Goal: Task Accomplishment & Management: Manage account settings

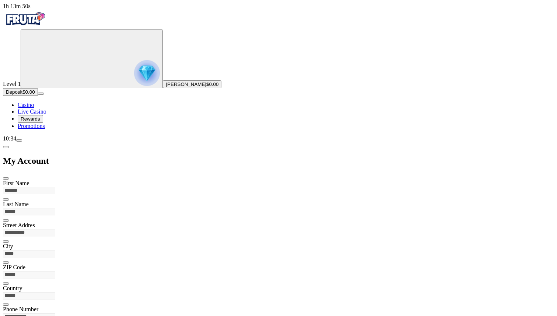
click at [65, 129] on ul "Casino Live Casino Rewards Promotions" at bounding box center [279, 116] width 552 height 28
click at [19, 140] on span "menu icon" at bounding box center [19, 140] width 0 height 0
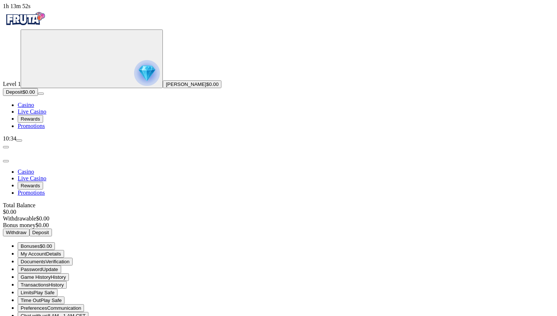
click at [19, 140] on span "menu icon" at bounding box center [19, 140] width 0 height 0
click at [6, 161] on span "close icon" at bounding box center [6, 161] width 0 height 0
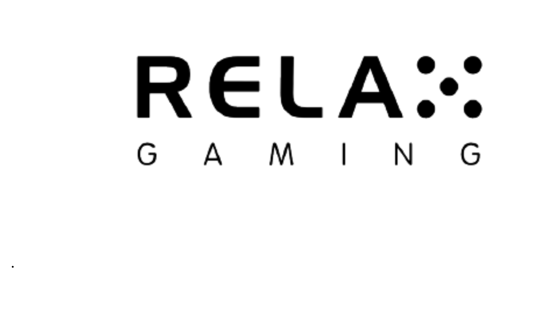
scroll to position [1706, 0]
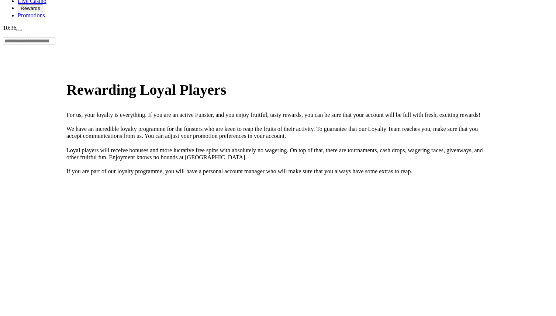
scroll to position [189, 0]
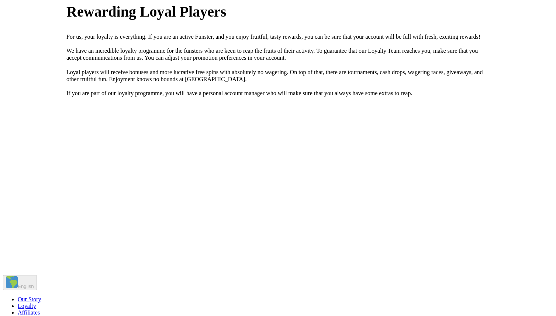
click at [36, 303] on span "Loyalty" at bounding box center [27, 306] width 18 height 6
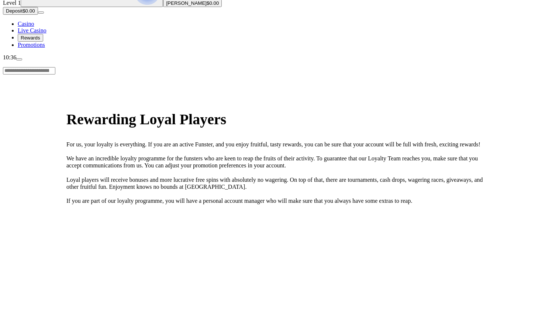
scroll to position [0, 0]
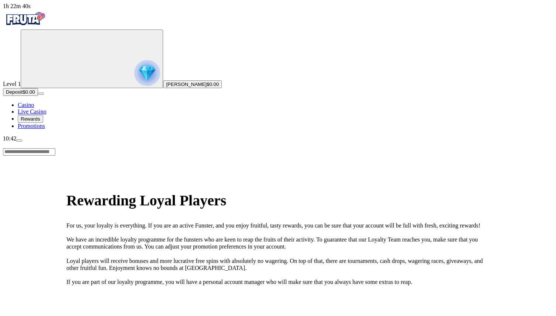
click at [19, 140] on span "menu icon" at bounding box center [19, 140] width 0 height 0
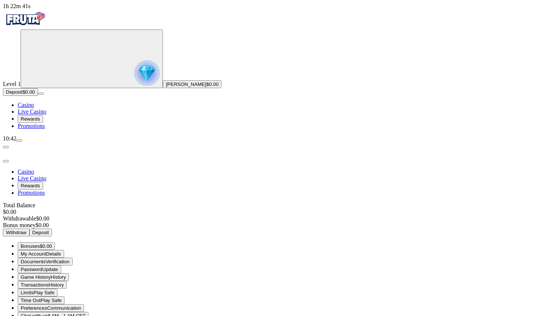
click at [19, 140] on span "menu icon" at bounding box center [19, 140] width 0 height 0
drag, startPoint x: 454, startPoint y: 213, endPoint x: 307, endPoint y: 90, distance: 191.9
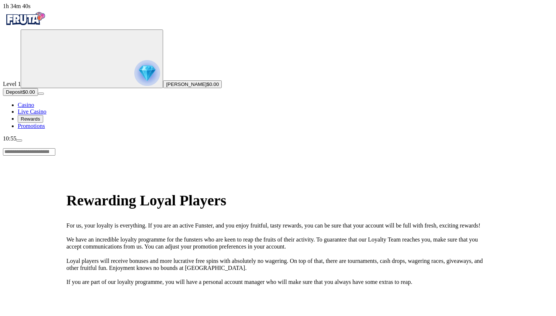
click at [44, 18] on img "Primary" at bounding box center [25, 19] width 44 height 18
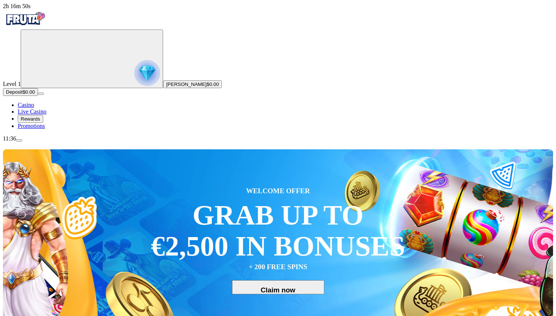
click at [19, 140] on span "menu icon" at bounding box center [19, 140] width 0 height 0
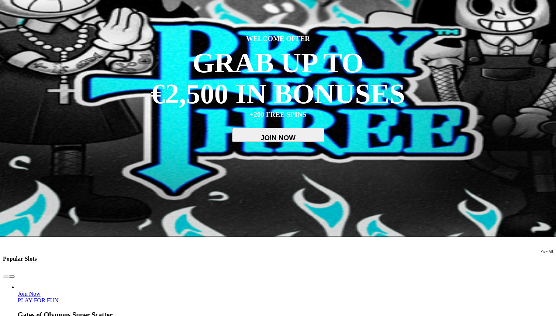
scroll to position [84, 0]
